Goal: Find specific page/section: Find specific page/section

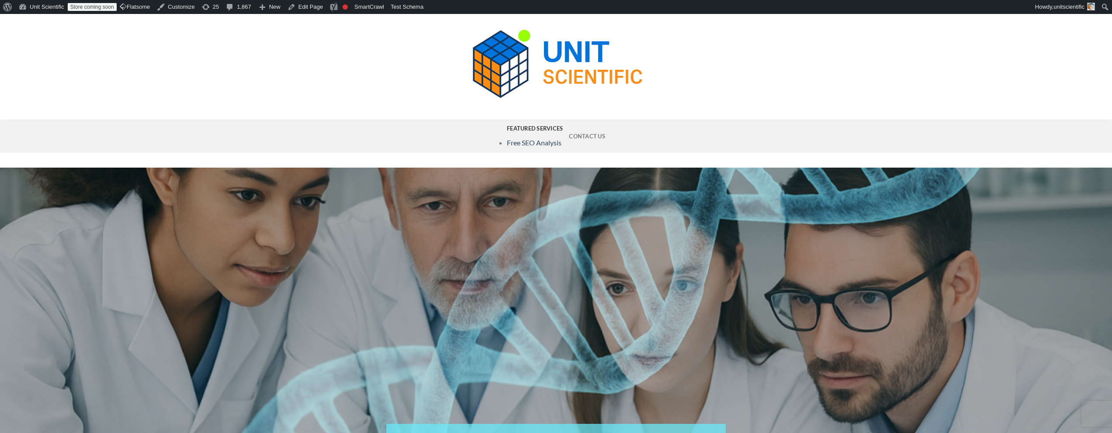
click at [524, 130] on link "Featured Services" at bounding box center [535, 128] width 56 height 17
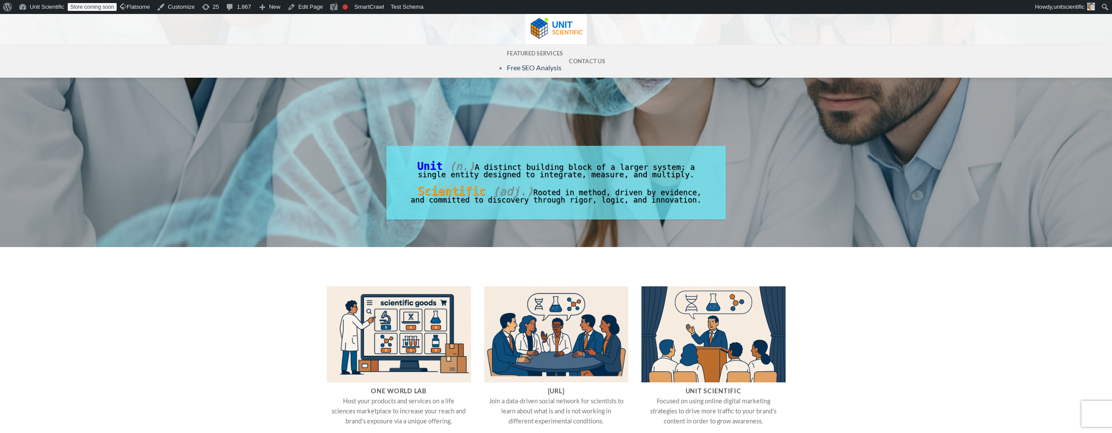
scroll to position [277, 0]
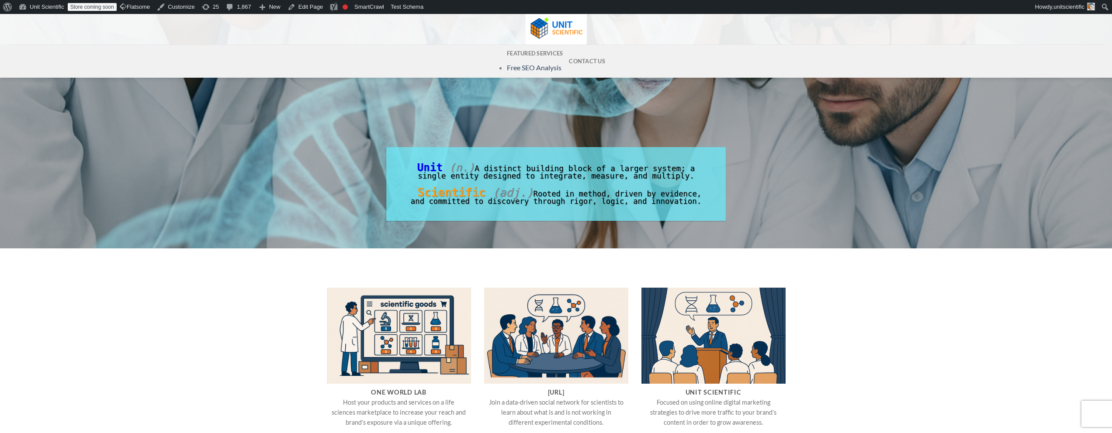
click at [512, 269] on div at bounding box center [556, 262] width 1112 height 26
click at [101, 7] on link "Store coming soon" at bounding box center [92, 7] width 49 height 8
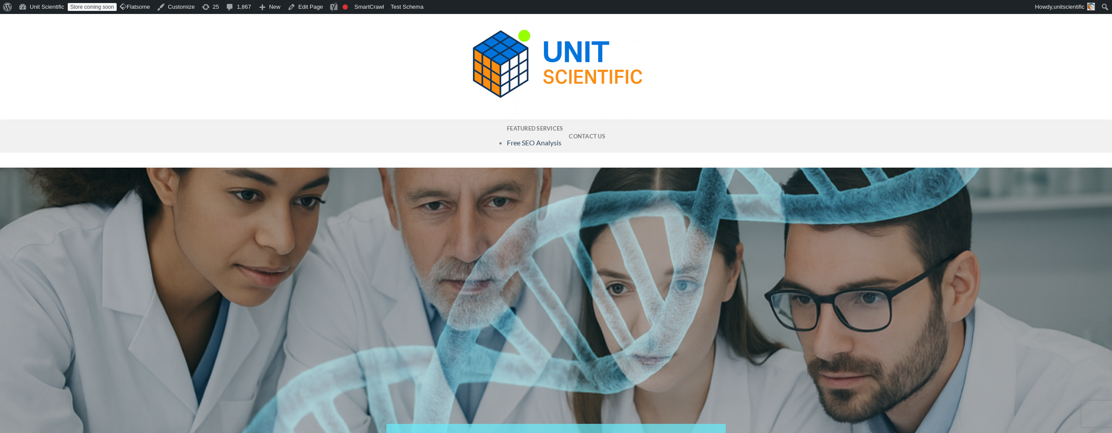
click at [344, 208] on div at bounding box center [556, 347] width 472 height 358
click at [339, 214] on div at bounding box center [556, 347] width 472 height 358
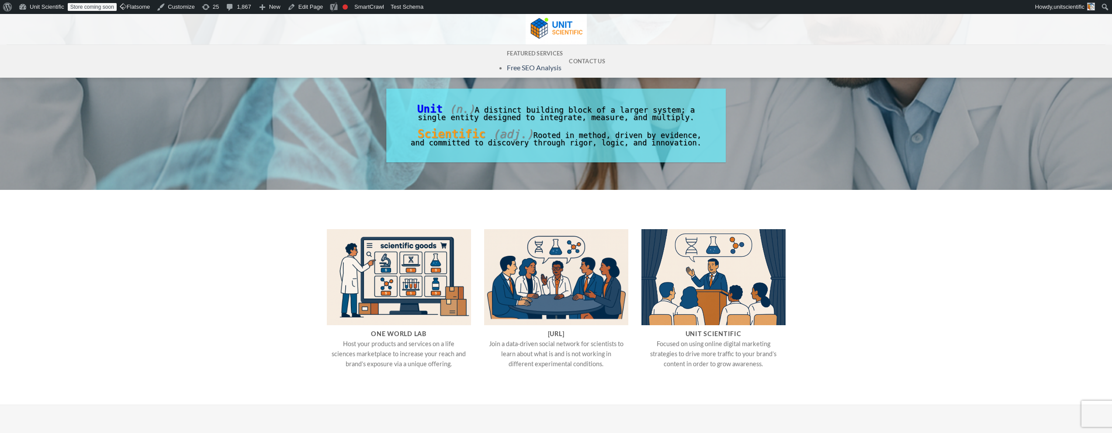
scroll to position [333, 0]
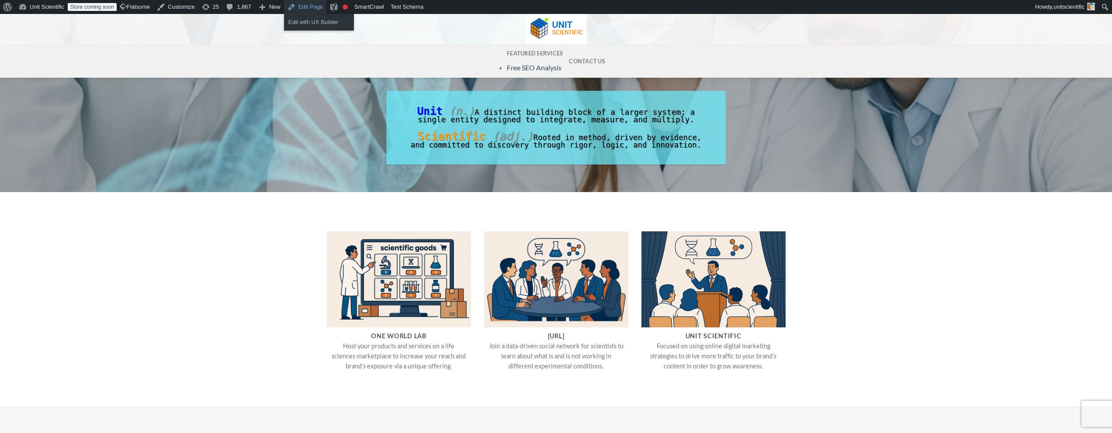
click at [310, 6] on link "Edit Page" at bounding box center [305, 7] width 42 height 14
click at [313, 20] on link "Edit with UX Builder" at bounding box center [319, 22] width 70 height 11
